Goal: Information Seeking & Learning: Learn about a topic

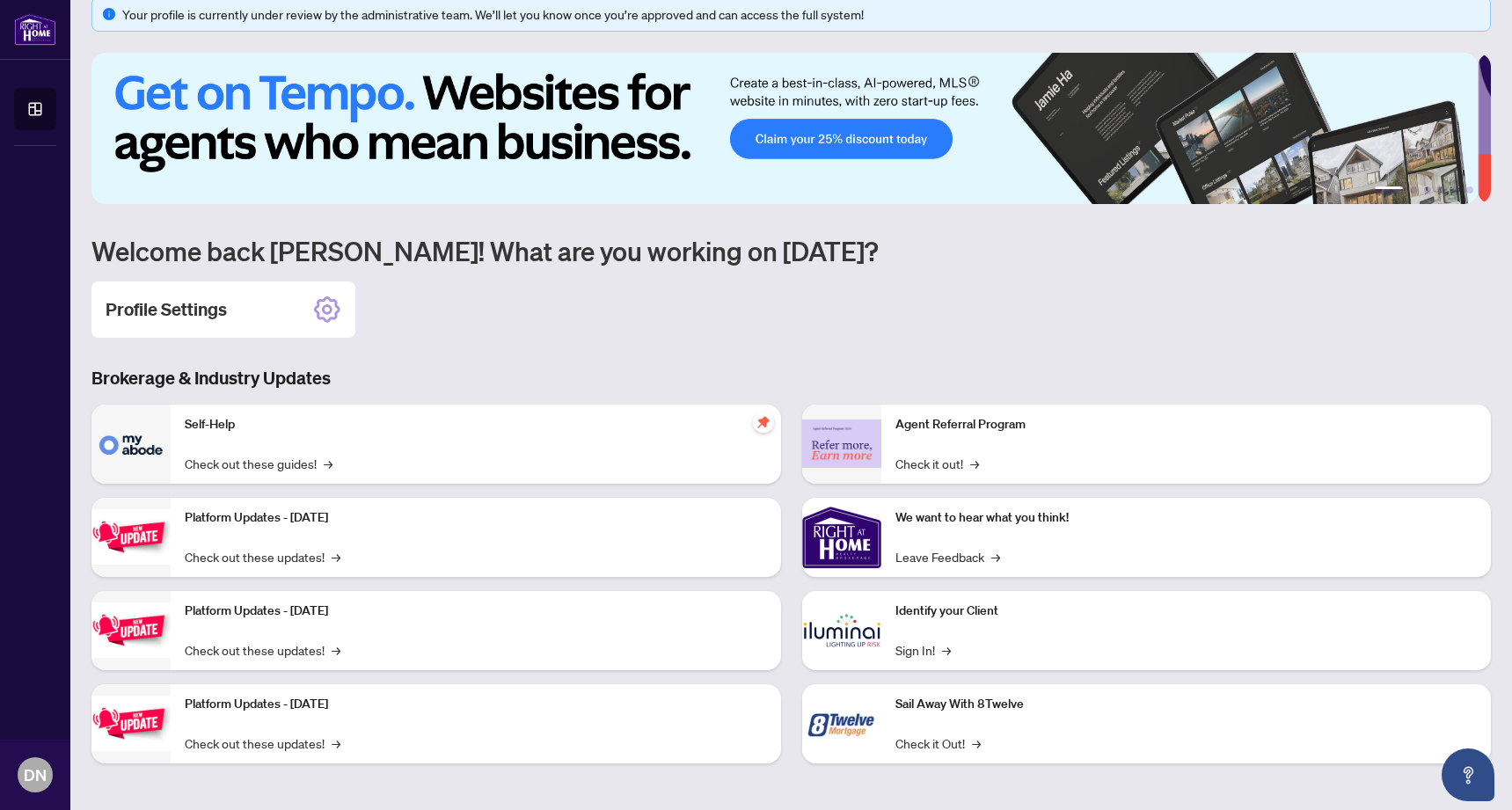
scroll to position [24, 0]
click at [954, 462] on link "Check it out! →" at bounding box center [937, 464] width 83 height 19
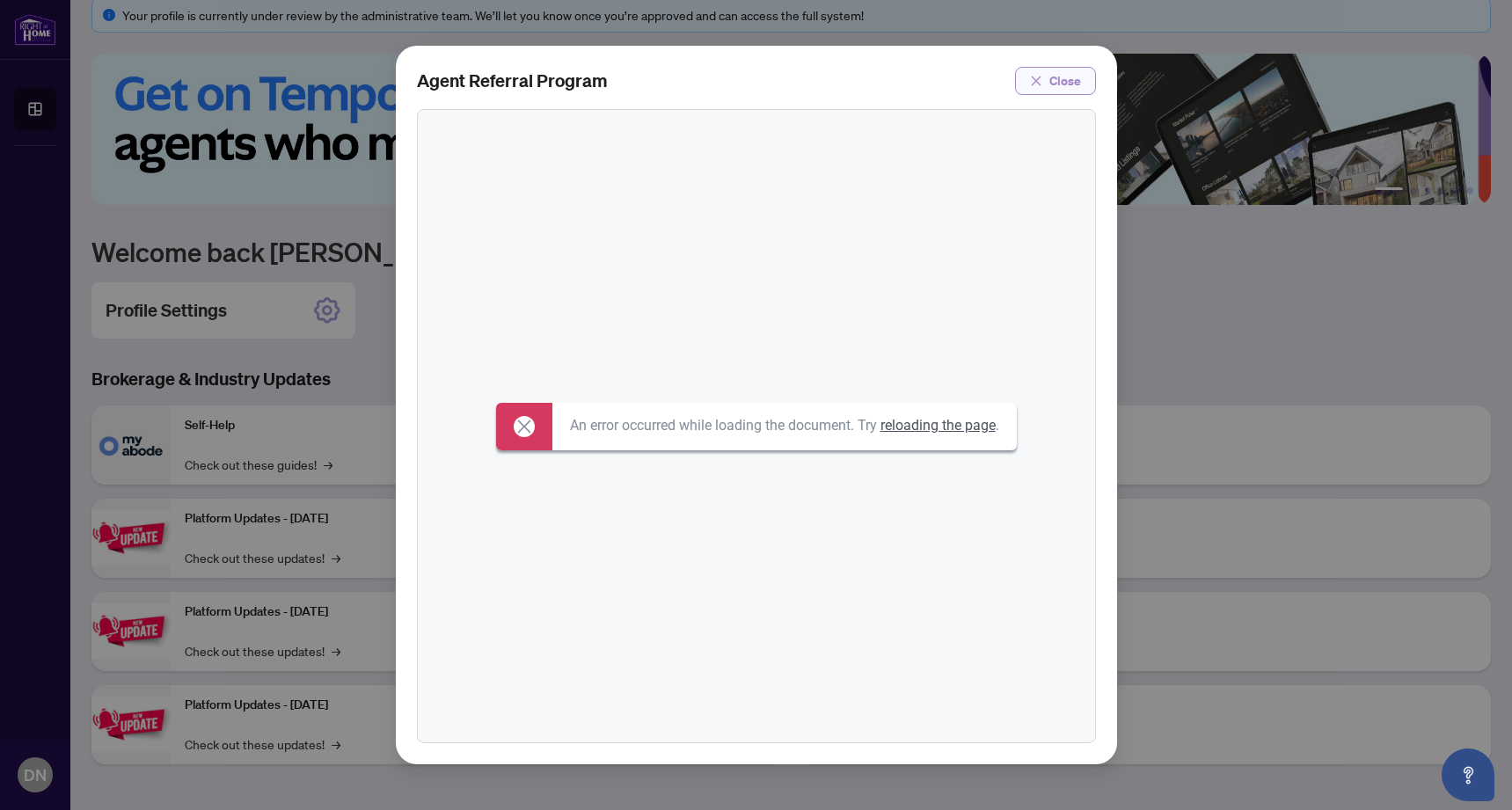
click at [1065, 83] on span "Close" at bounding box center [1065, 80] width 31 height 28
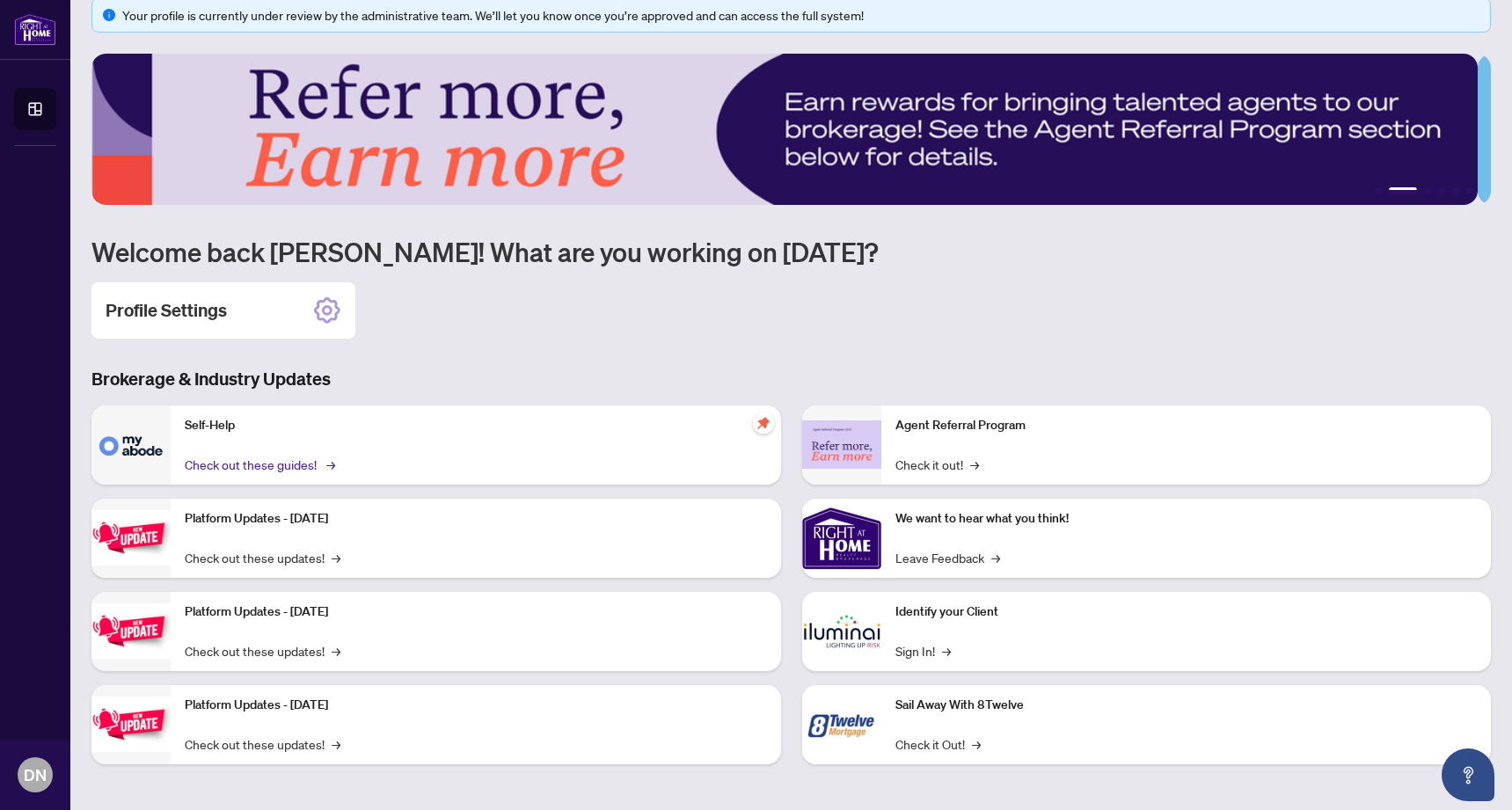
click at [256, 465] on link "Check out these guides! →" at bounding box center [259, 464] width 148 height 19
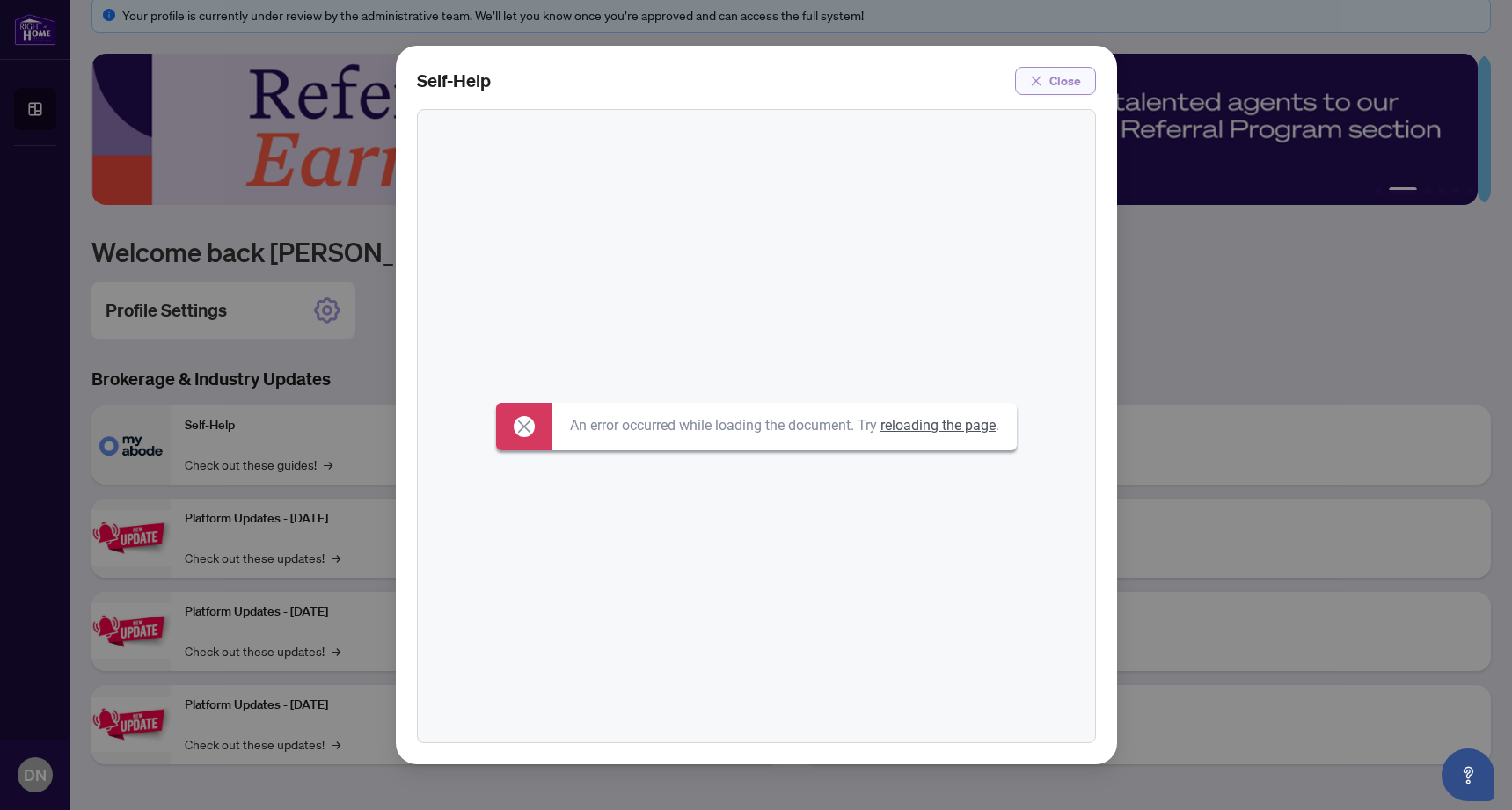
click at [1059, 74] on span "Close" at bounding box center [1065, 80] width 31 height 28
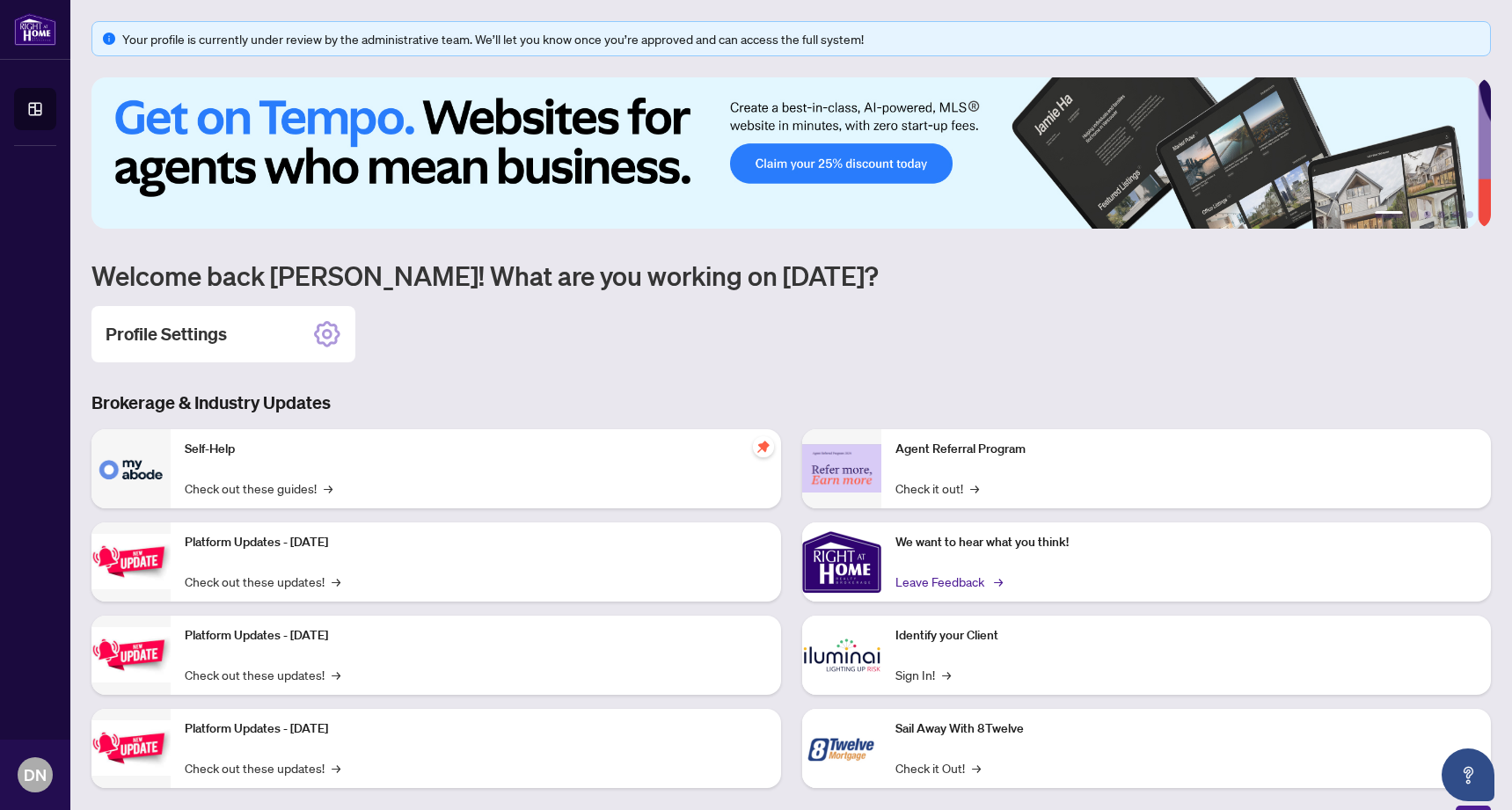
click at [936, 580] on link "Leave Feedback →" at bounding box center [947, 581] width 104 height 19
click at [932, 488] on link "Check it out! →" at bounding box center [937, 488] width 83 height 19
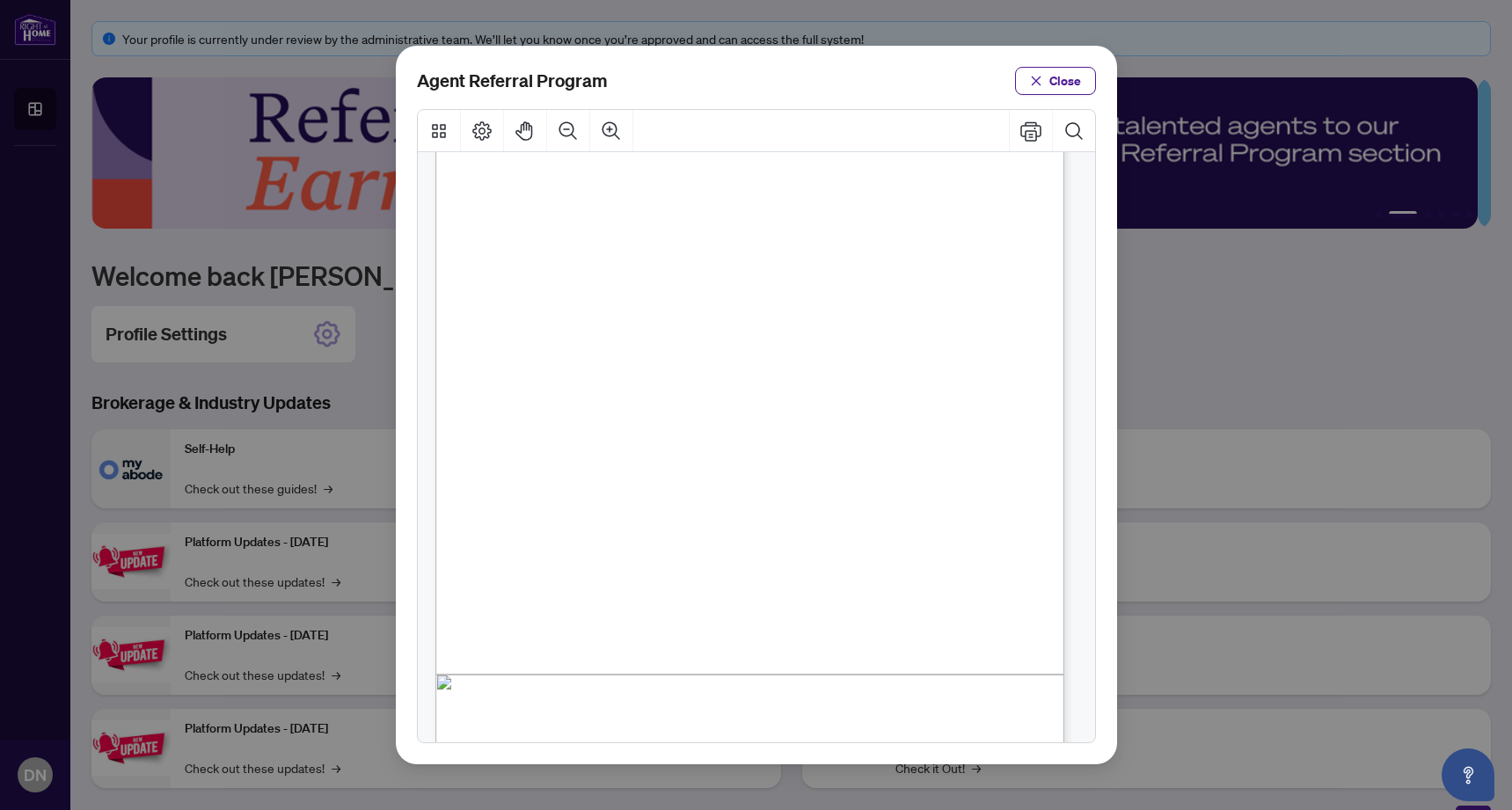
scroll to position [158, 0]
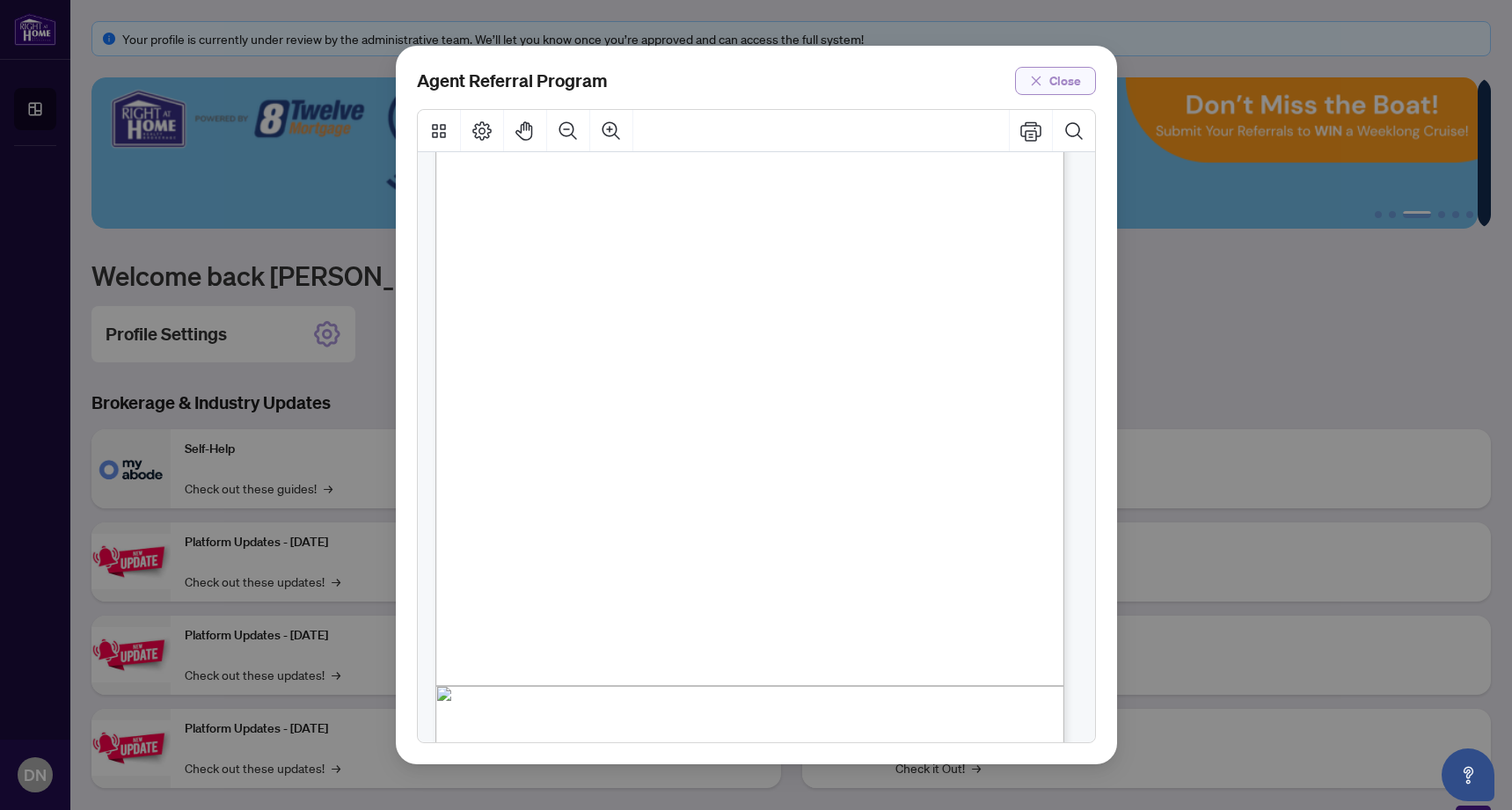
click at [1046, 82] on button "Close" at bounding box center [1056, 80] width 81 height 28
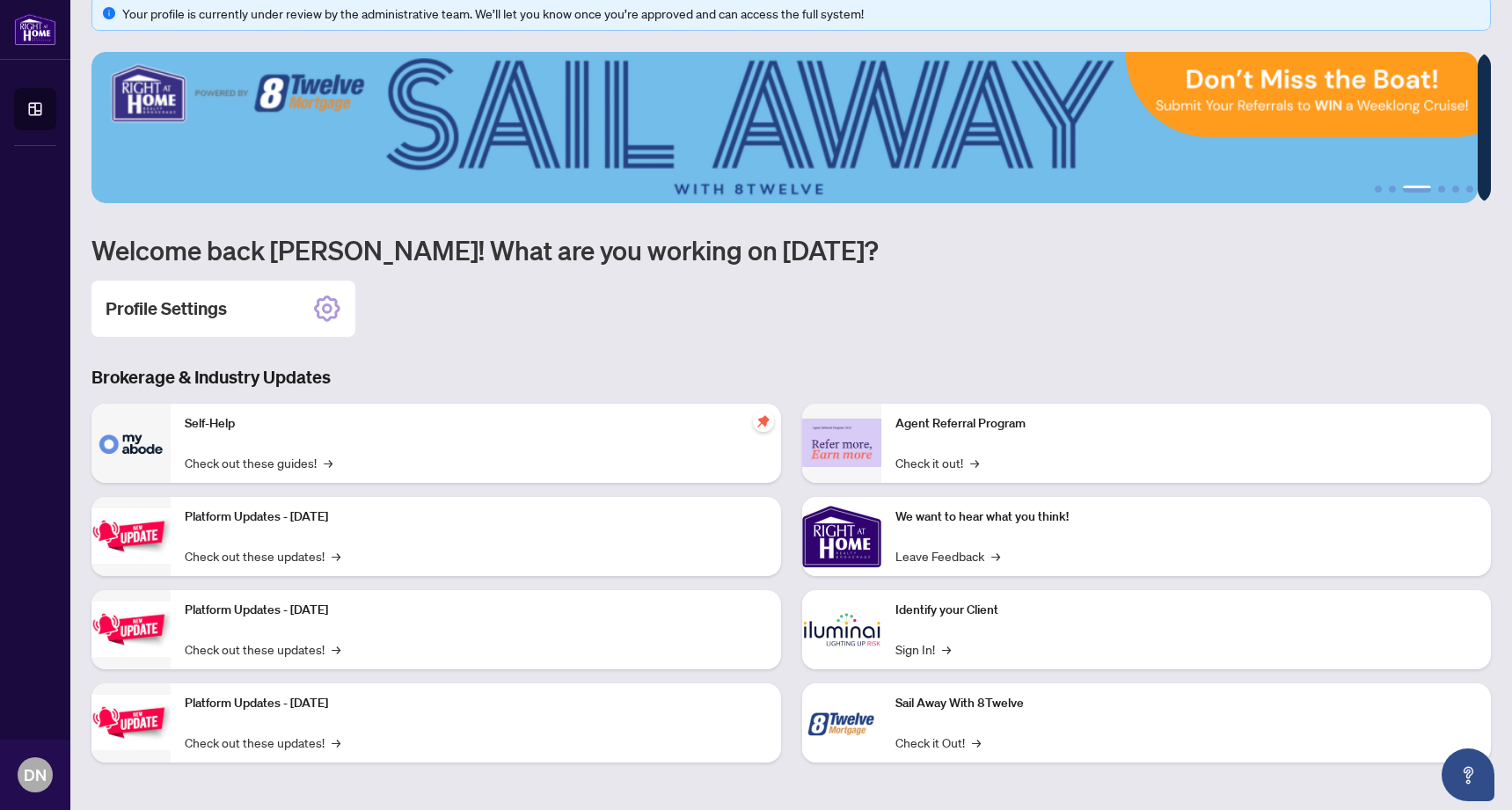
scroll to position [24, 0]
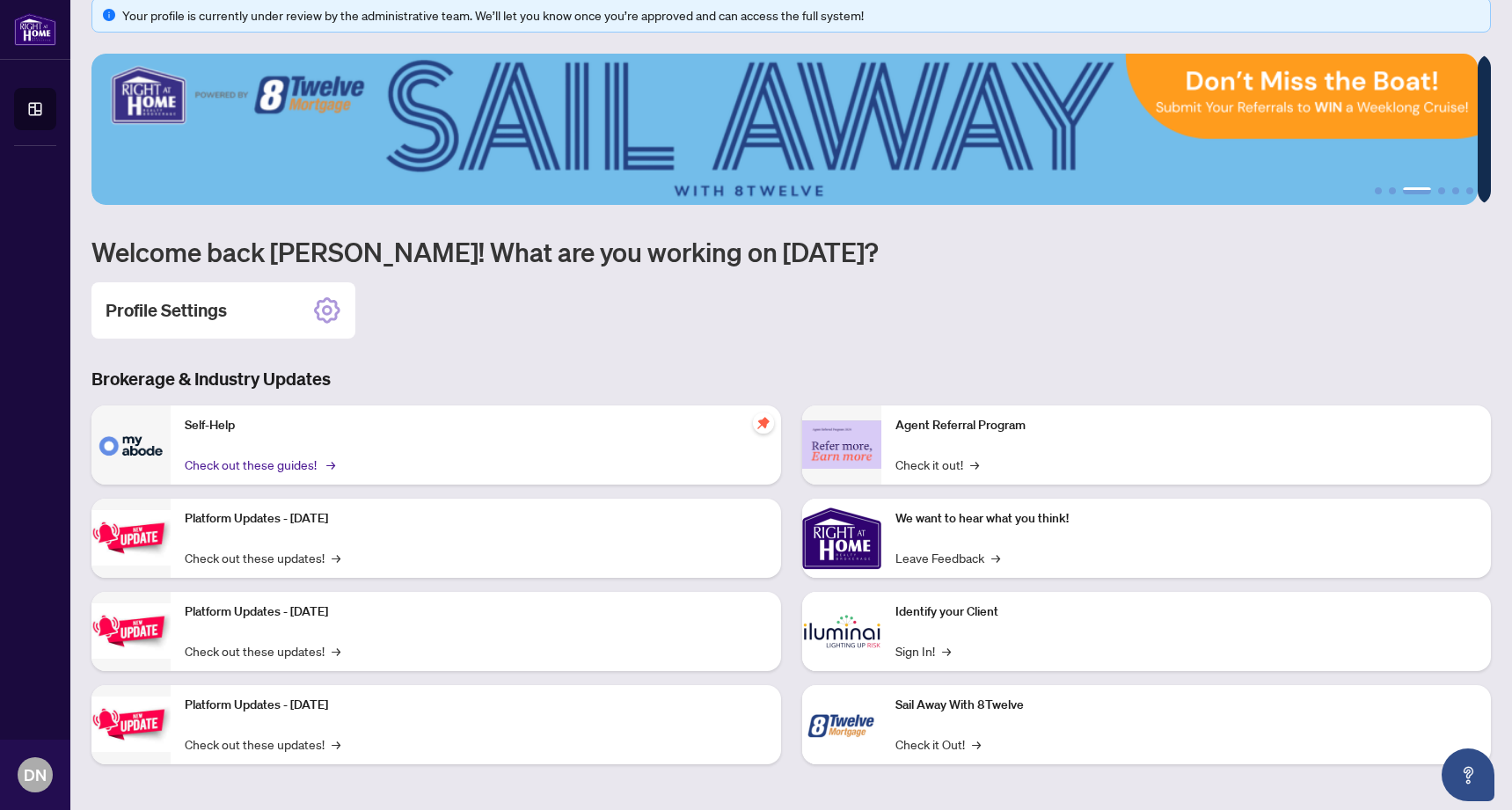
click at [289, 463] on link "Check out these guides! →" at bounding box center [259, 464] width 148 height 19
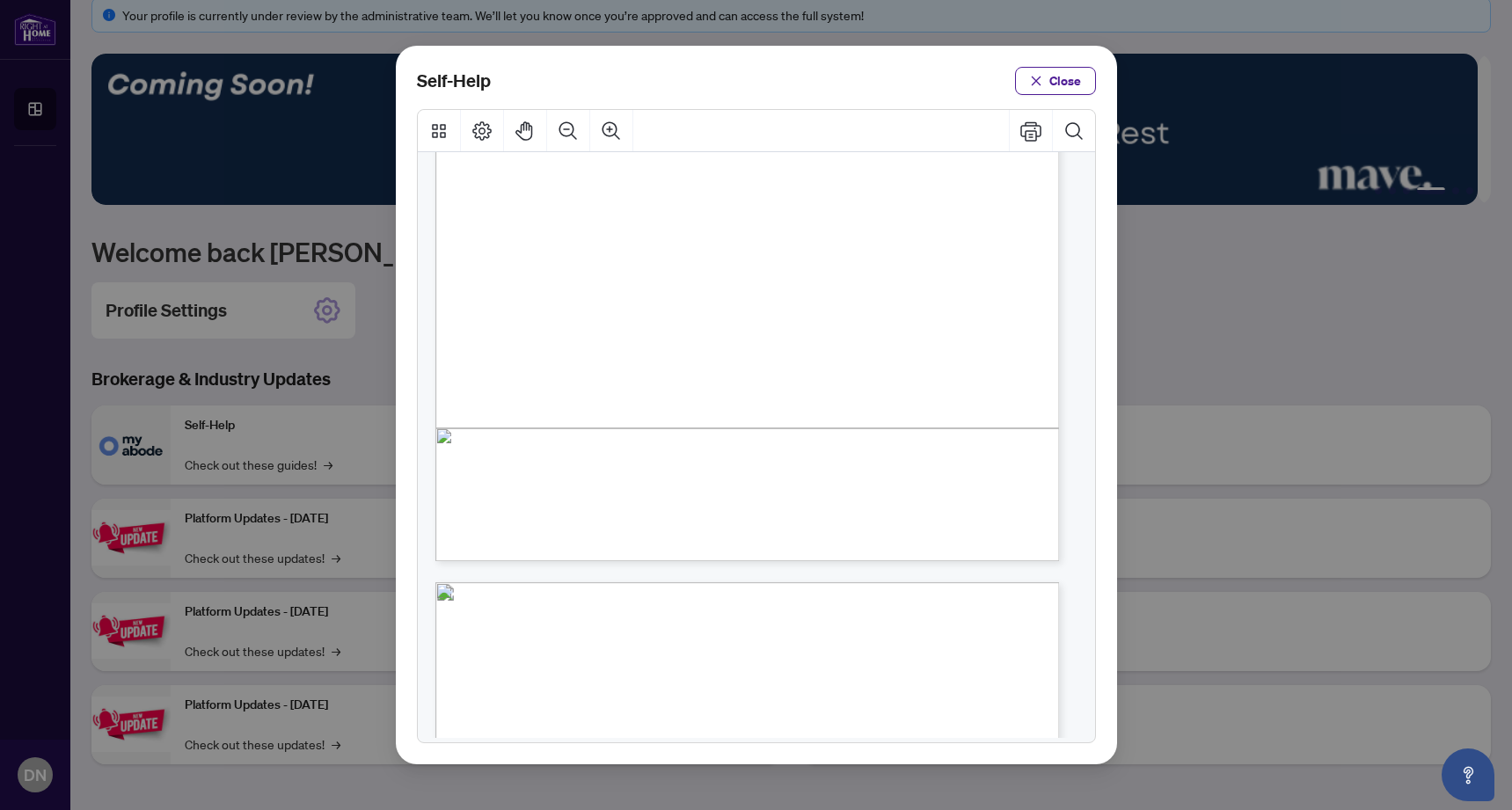
scroll to position [417, 0]
click at [770, 405] on span "PDF" at bounding box center [773, 405] width 24 height 18
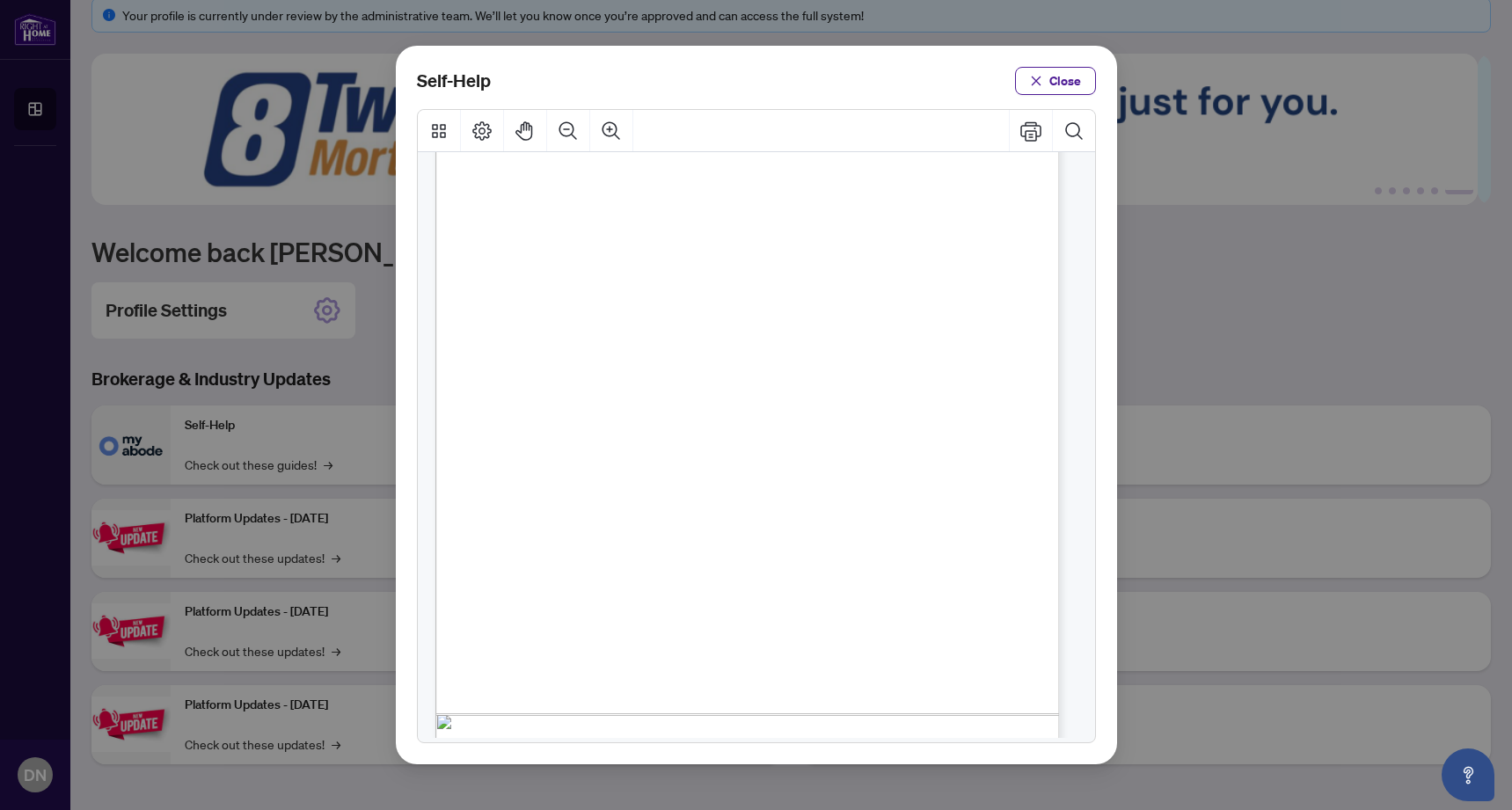
scroll to position [995, 0]
click at [1058, 86] on span "Close" at bounding box center [1065, 80] width 31 height 28
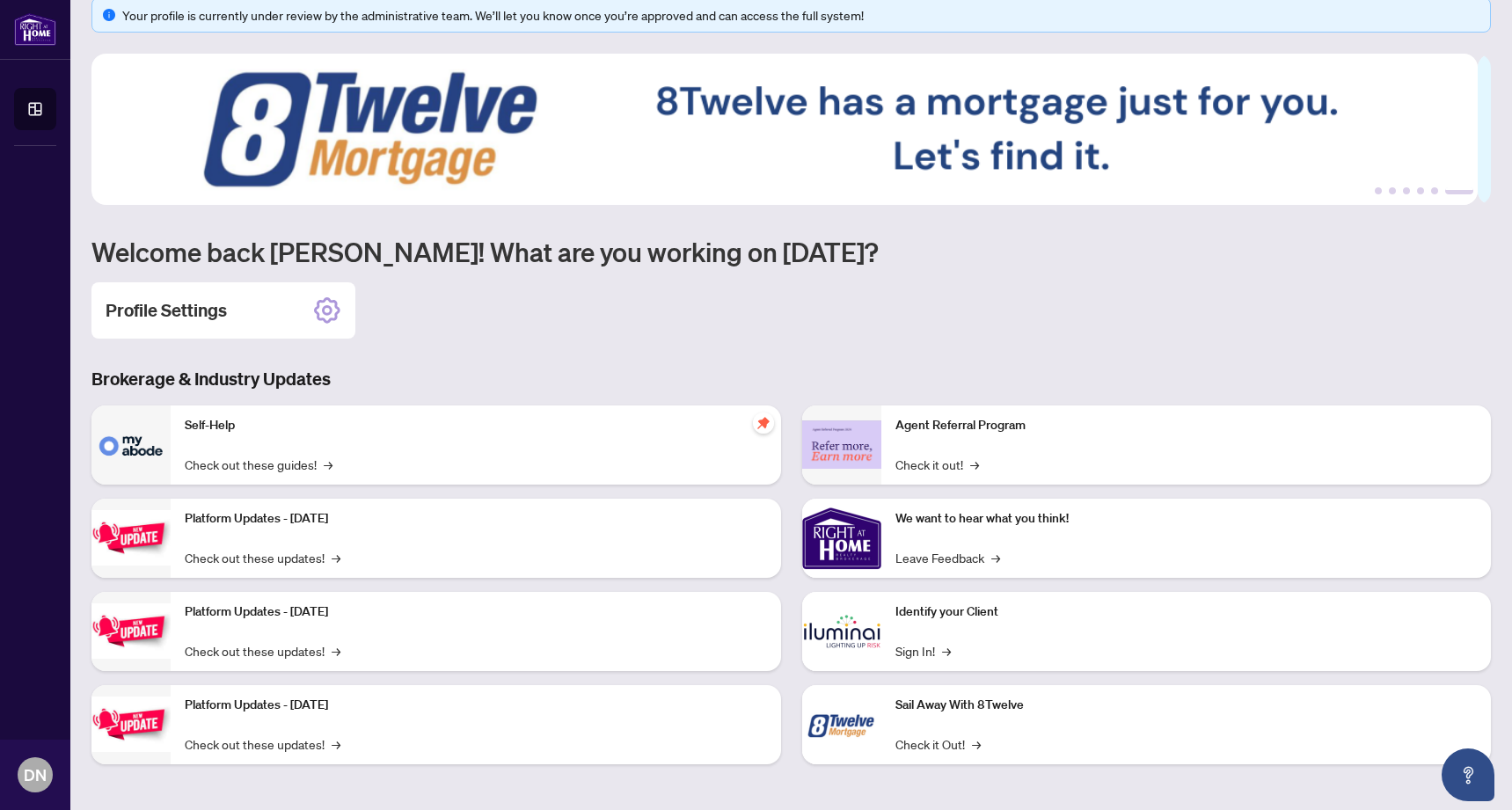
scroll to position [0, 0]
click at [265, 556] on link "Check out these updates! →" at bounding box center [262, 557] width 156 height 19
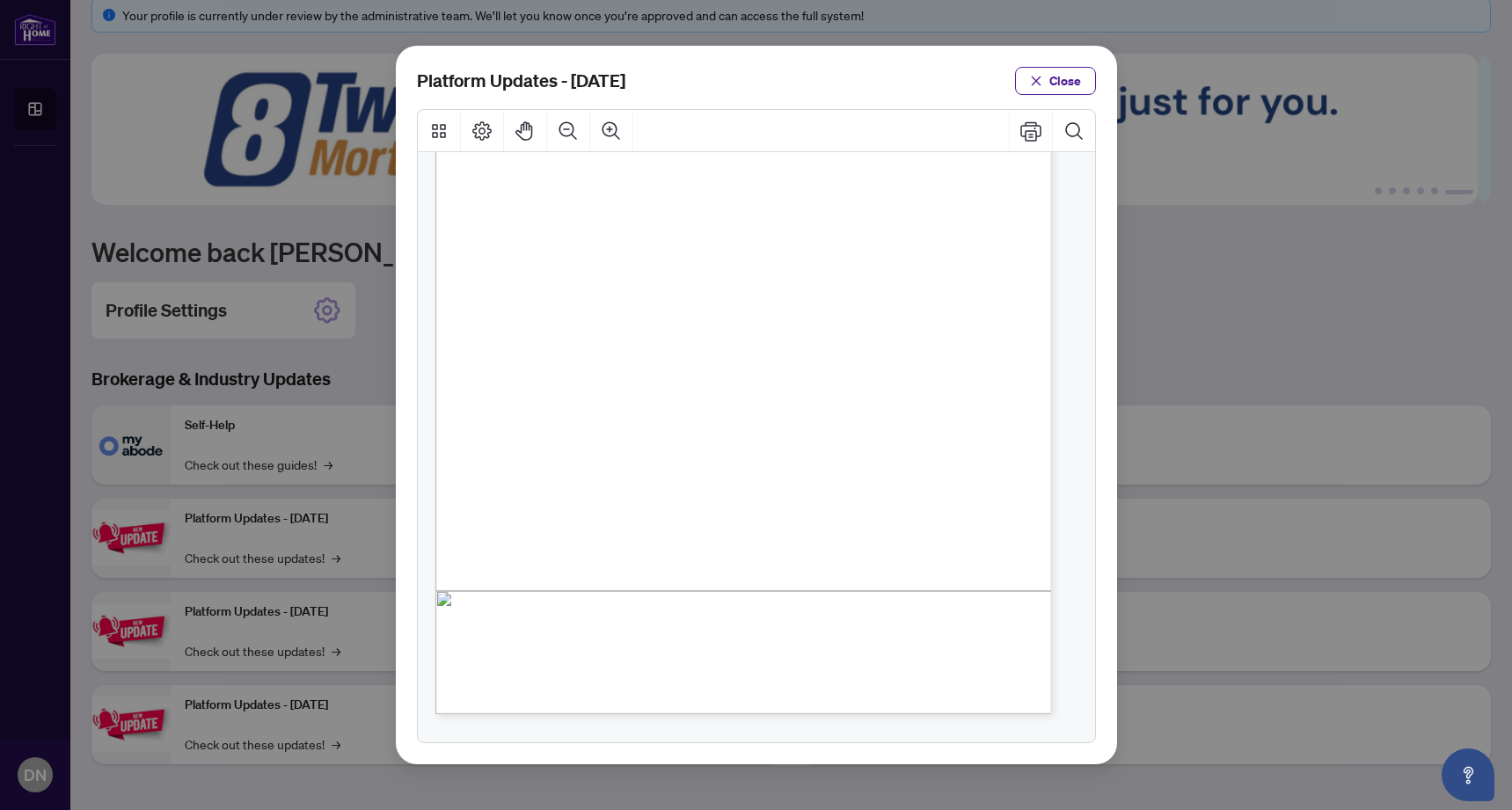
scroll to position [253, 0]
click at [1069, 80] on span "Close" at bounding box center [1065, 80] width 31 height 28
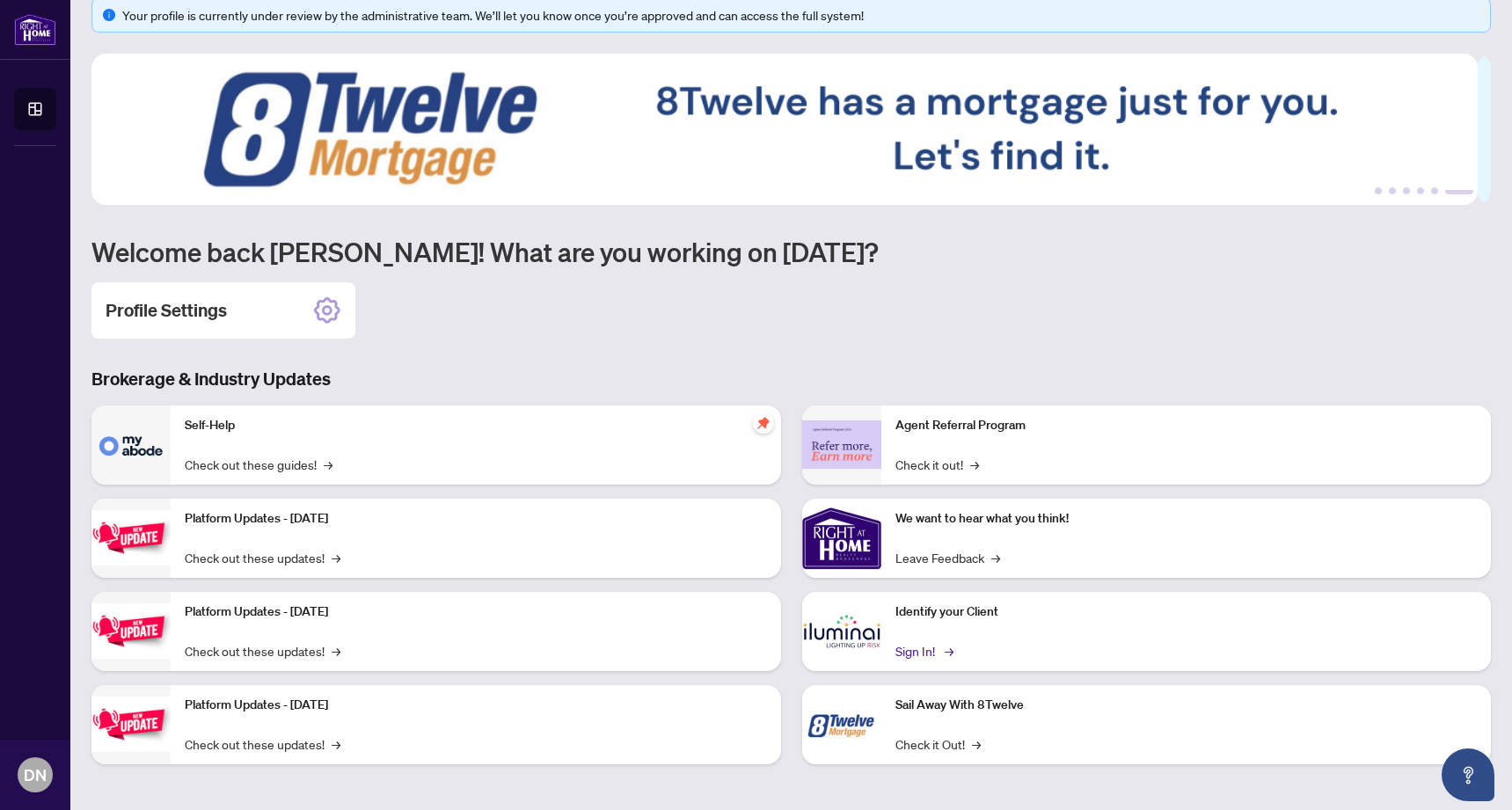
click at [914, 651] on link "Sign In! →" at bounding box center [923, 650] width 55 height 19
click at [919, 748] on link "Check it Out! →" at bounding box center [937, 744] width 85 height 19
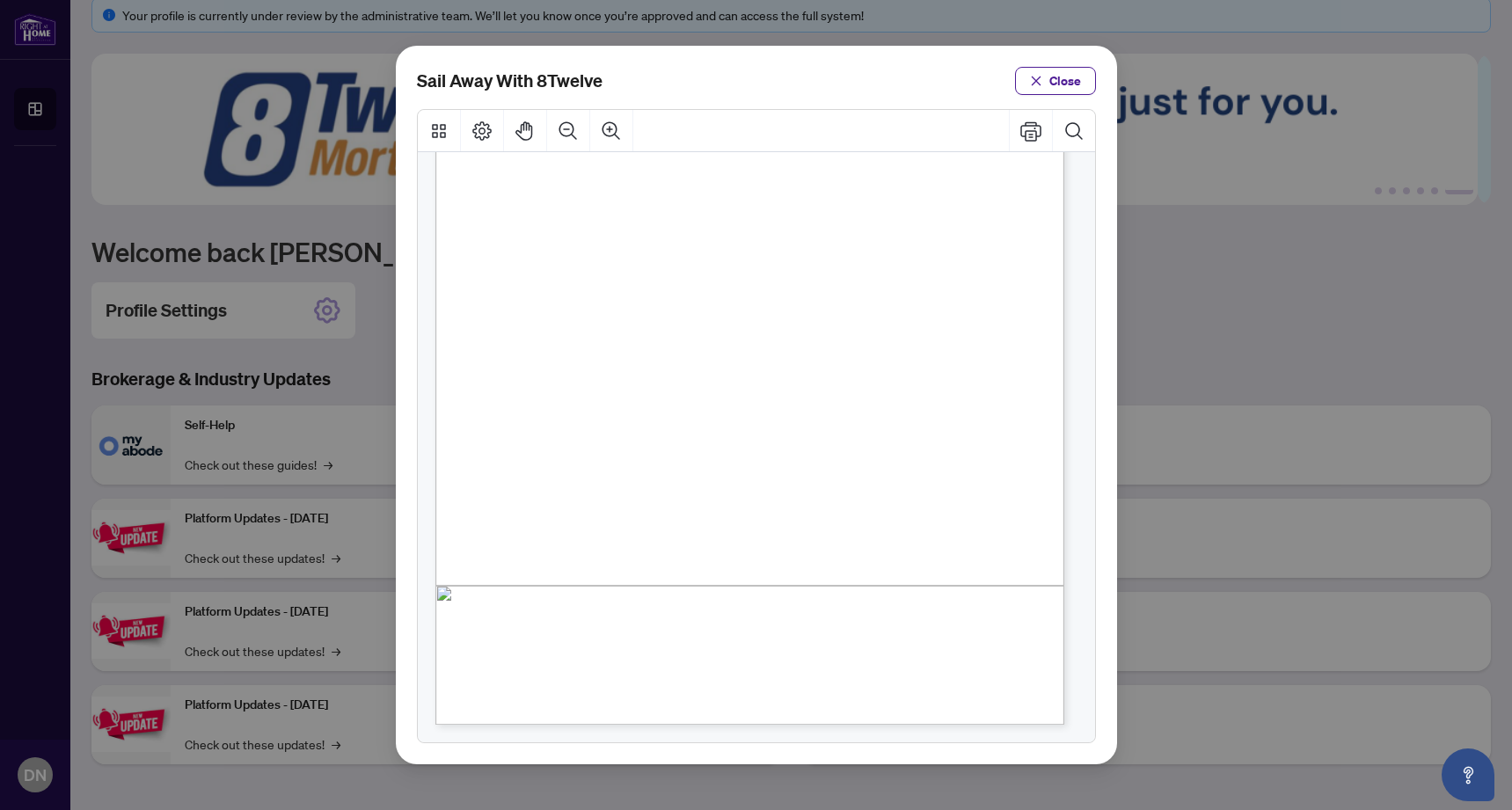
scroll to position [259, 0]
click at [1064, 81] on span "Close" at bounding box center [1065, 80] width 31 height 28
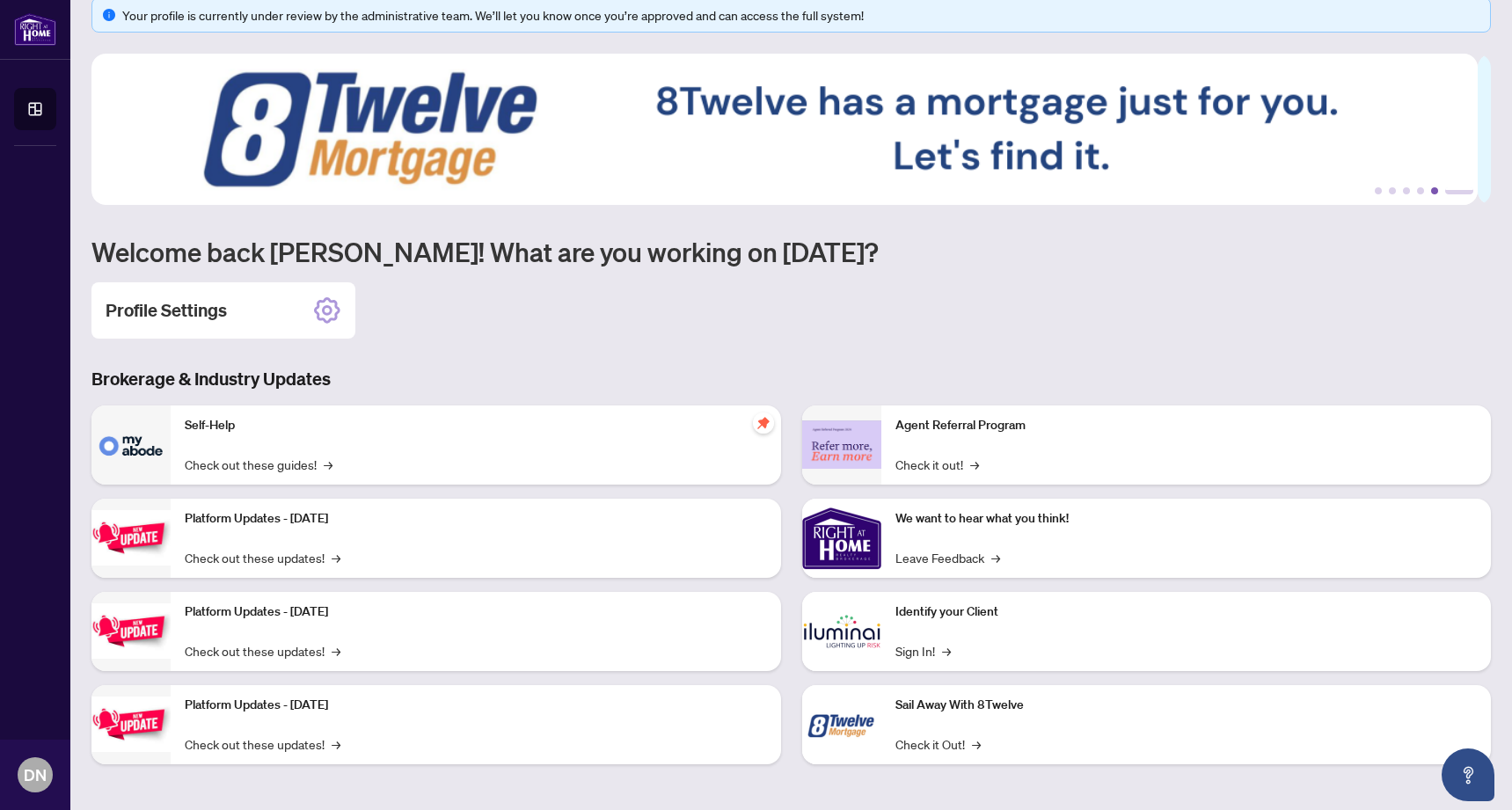
click at [1431, 192] on button "5" at bounding box center [1434, 191] width 7 height 7
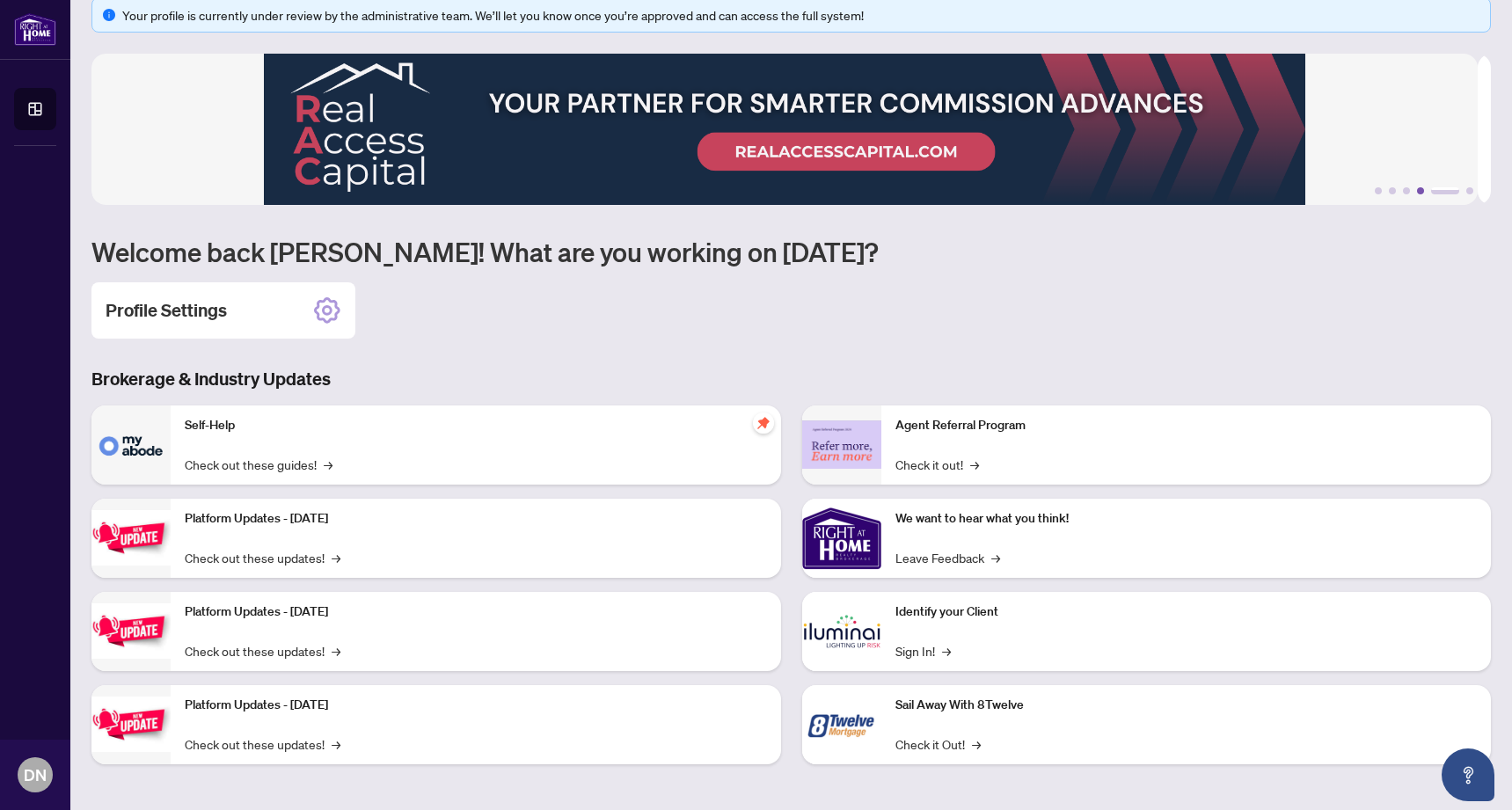
click at [1417, 191] on button "4" at bounding box center [1421, 191] width 7 height 7
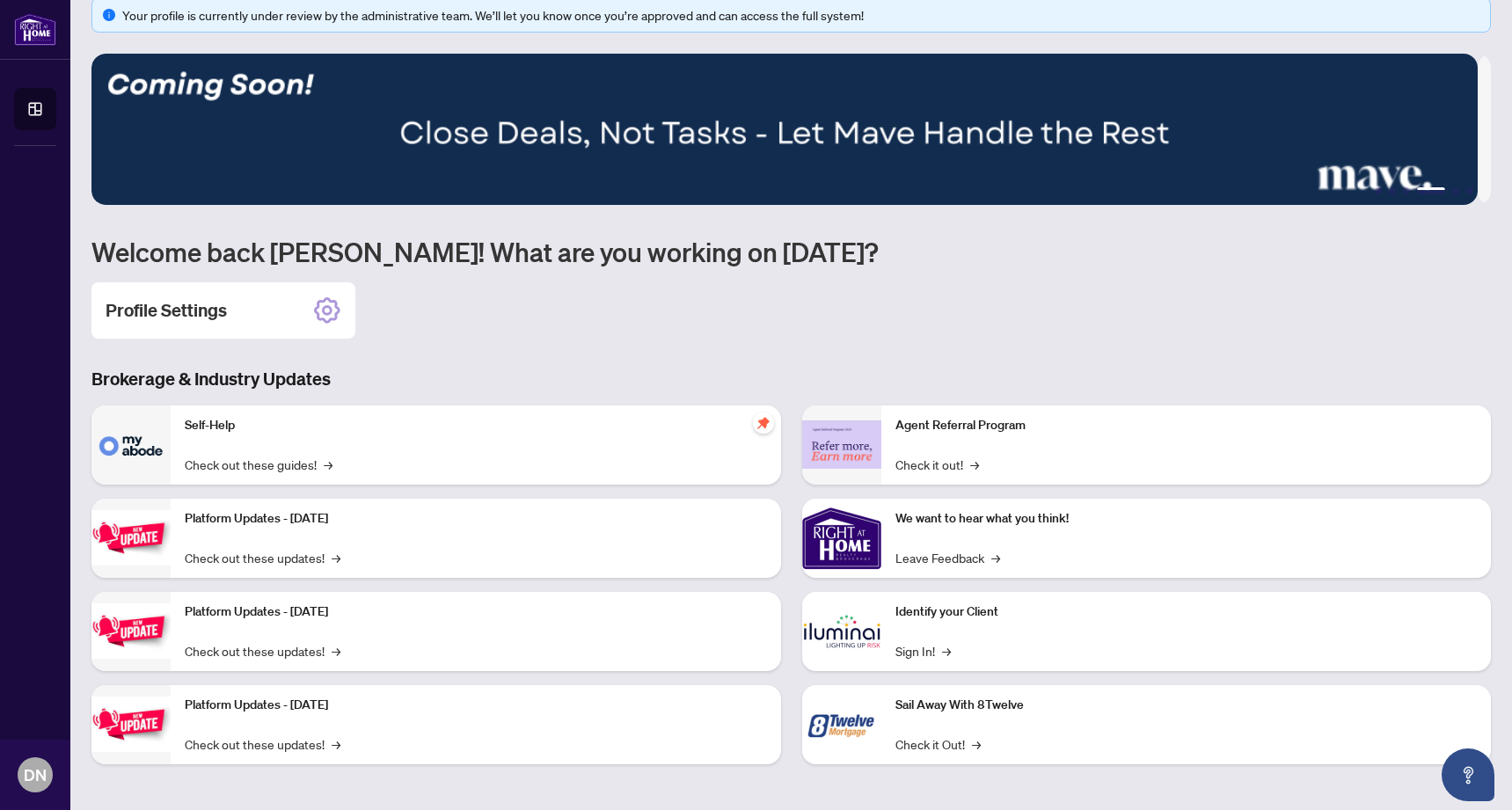
click at [1383, 189] on ul "1 2 3 4 5 6" at bounding box center [791, 191] width 1399 height 7
click at [1375, 194] on button "1" at bounding box center [1379, 191] width 7 height 7
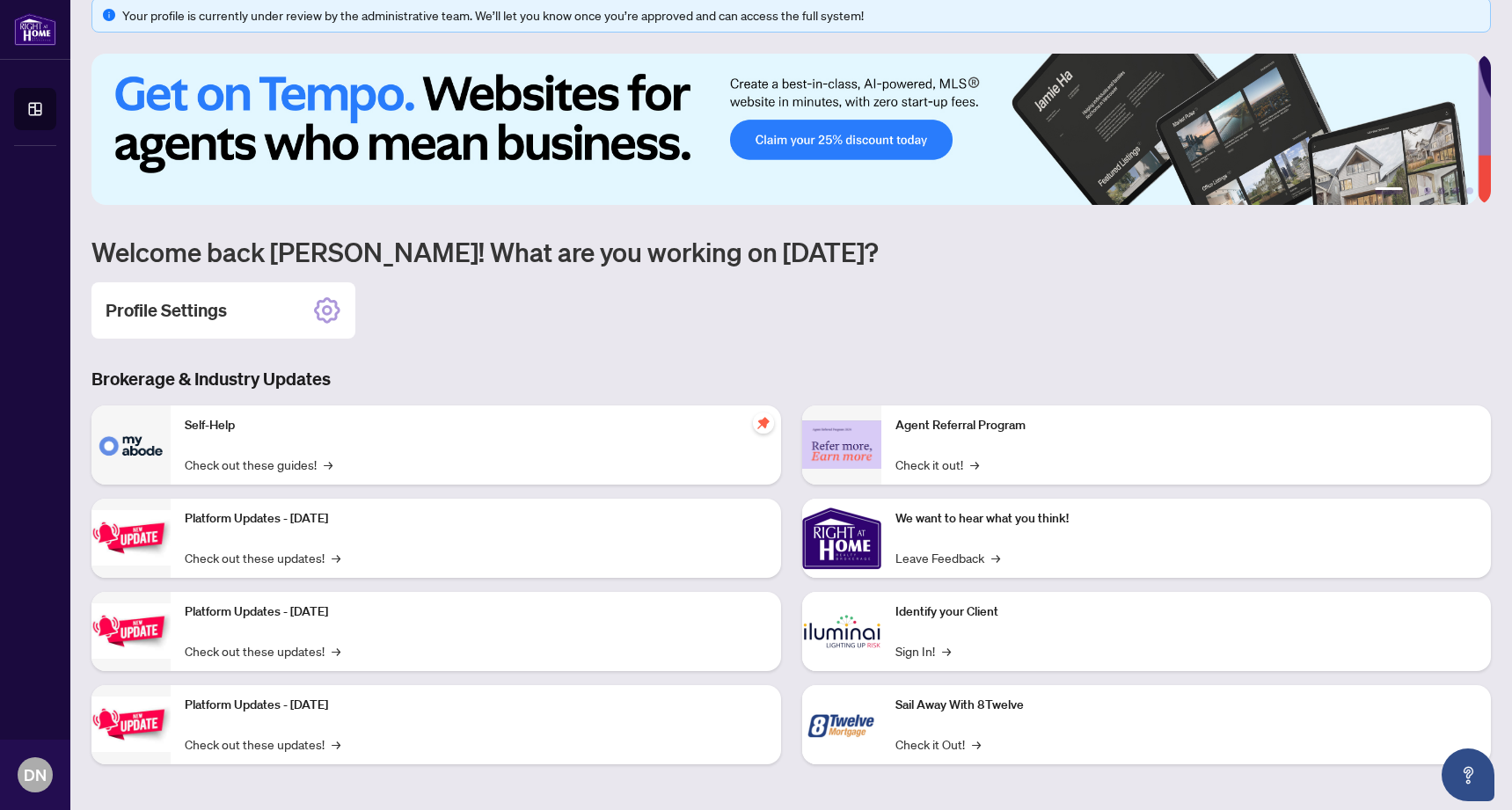
scroll to position [0, 0]
